Goal: Find specific page/section: Find specific page/section

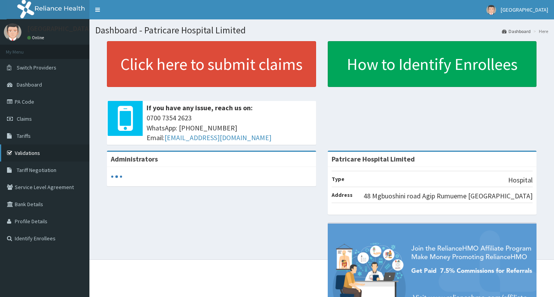
click at [32, 152] on link "Validations" at bounding box center [44, 153] width 89 height 17
drag, startPoint x: 0, startPoint y: 0, endPoint x: 29, endPoint y: 132, distance: 135.3
click at [29, 132] on link "Tariffs" at bounding box center [44, 136] width 89 height 17
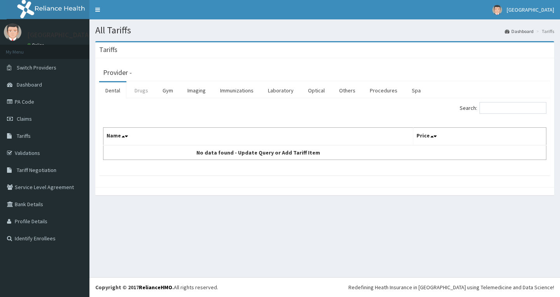
click at [143, 93] on link "Drugs" at bounding box center [141, 90] width 26 height 16
